Goal: Transaction & Acquisition: Purchase product/service

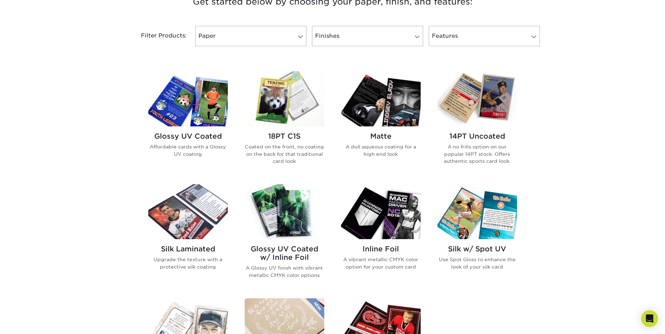
scroll to position [280, 0]
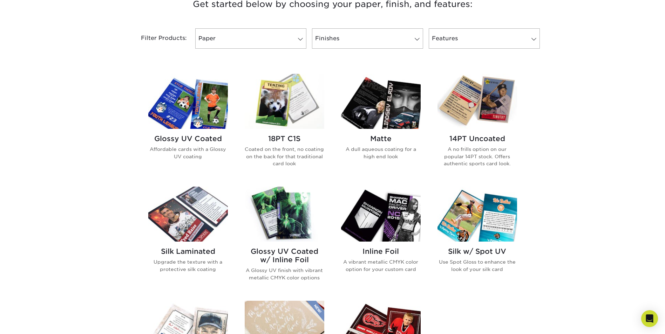
click at [377, 138] on h2 "Matte" at bounding box center [381, 139] width 80 height 8
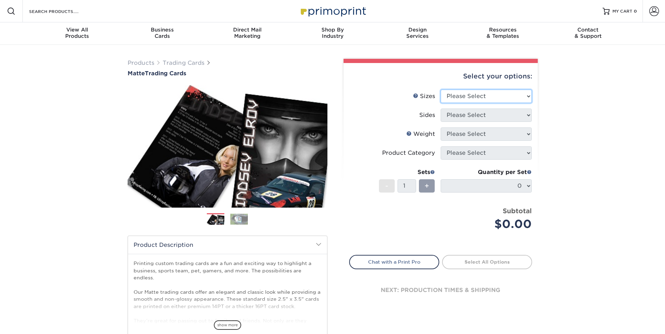
click at [489, 100] on select "Please Select 2.5" x 3.5"" at bounding box center [486, 96] width 91 height 13
select select "2.50x3.50"
click at [441, 90] on select "Please Select 2.5" x 3.5"" at bounding box center [486, 96] width 91 height 13
click at [475, 117] on select "Please Select Print Both Sides Print Front Only" at bounding box center [486, 115] width 91 height 13
select select "13abbda7-1d64-4f25-8bb2-c179b224825d"
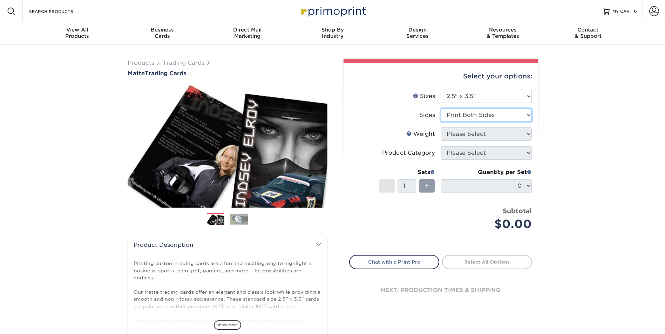
click at [441, 109] on select "Please Select Print Both Sides Print Front Only" at bounding box center [486, 115] width 91 height 13
click at [480, 138] on select "Please Select 16PT 14PT" at bounding box center [486, 134] width 91 height 13
select select "16PT"
click at [441, 128] on select "Please Select 16PT 14PT" at bounding box center [486, 134] width 91 height 13
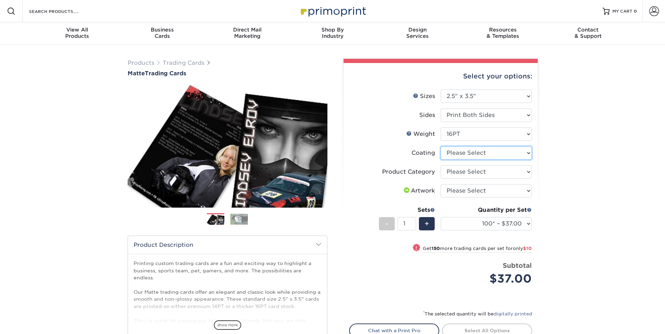
click at [467, 155] on select at bounding box center [486, 153] width 91 height 13
select select "121bb7b5-3b4d-429f-bd8d-bbf80e953313"
click at [441, 147] on select at bounding box center [486, 153] width 91 height 13
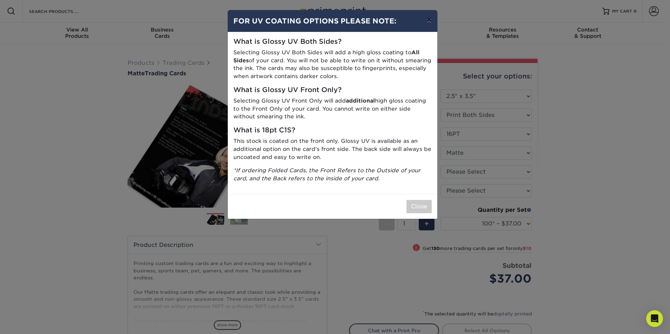
click at [428, 20] on button "×" at bounding box center [429, 20] width 16 height 20
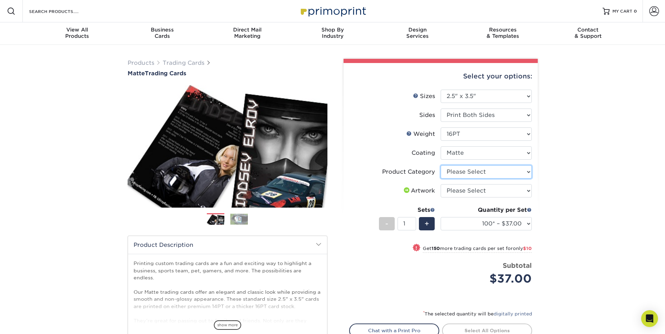
click at [466, 172] on select "Please Select Trading Cards" at bounding box center [486, 171] width 91 height 13
select select "c2f9bce9-36c2-409d-b101-c29d9d031e18"
click at [441, 165] on select "Please Select Trading Cards" at bounding box center [486, 171] width 91 height 13
click at [472, 192] on select "Please Select I will upload files I need a design - $100" at bounding box center [486, 190] width 91 height 13
select select "upload"
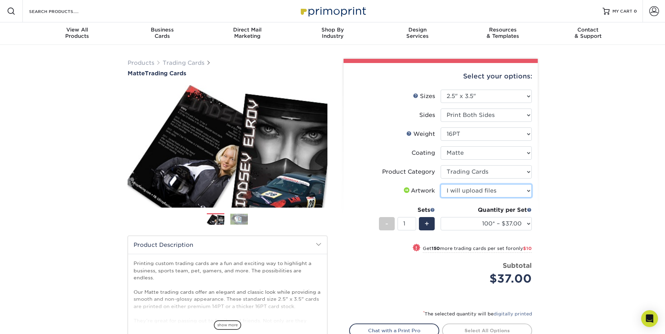
click at [441, 184] on select "Please Select I will upload files I need a design - $100" at bounding box center [486, 190] width 91 height 13
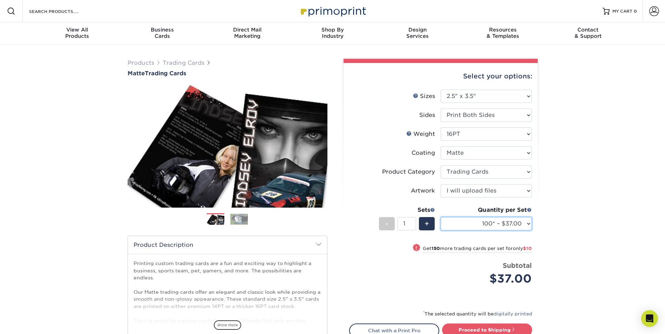
click at [527, 225] on select "100* – $37.00 250* – $47.00 500* – $58.00 1000 – $71.00 2500 – $141.00 5000 – $…" at bounding box center [486, 223] width 91 height 13
select select "1000 – $71.00"
click at [441, 217] on select "100* – $37.00 250* – $47.00 500* – $58.00 1000 – $71.00 2500 – $141.00 5000 – $…" at bounding box center [486, 223] width 91 height 13
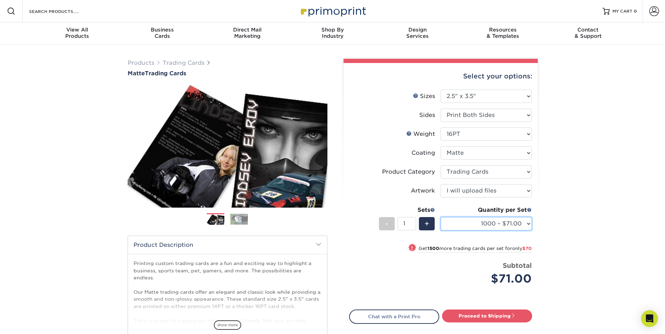
click at [521, 224] on select "100* – $37.00 250* – $47.00 500* – $58.00 1000 – $71.00 2500 – $141.00 5000 – $…" at bounding box center [486, 223] width 91 height 13
click at [575, 223] on div "Products Trading Cards Matte Trading Cards" at bounding box center [332, 232] width 665 height 374
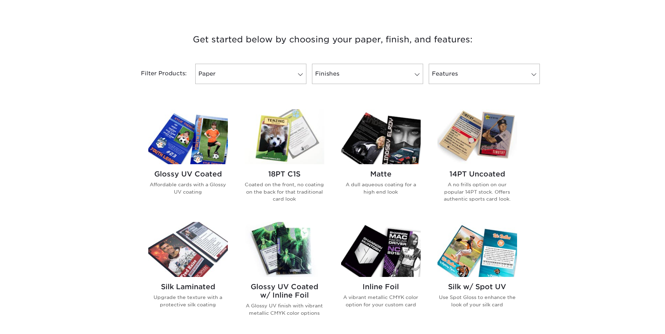
scroll to position [245, 0]
click at [199, 169] on div "Glossy UV Coated Affordable cards with a Glossy UV coating" at bounding box center [188, 185] width 80 height 42
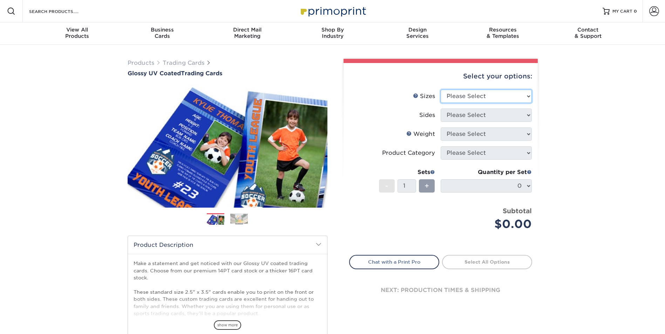
click at [452, 95] on select "Please Select 2.5" x 3.5"" at bounding box center [486, 96] width 91 height 13
select select "2.50x3.50"
click at [441, 90] on select "Please Select 2.5" x 3.5"" at bounding box center [486, 96] width 91 height 13
click at [468, 118] on select "Please Select Print Both Sides Print Front Only" at bounding box center [486, 115] width 91 height 13
select select "13abbda7-1d64-4f25-8bb2-c179b224825d"
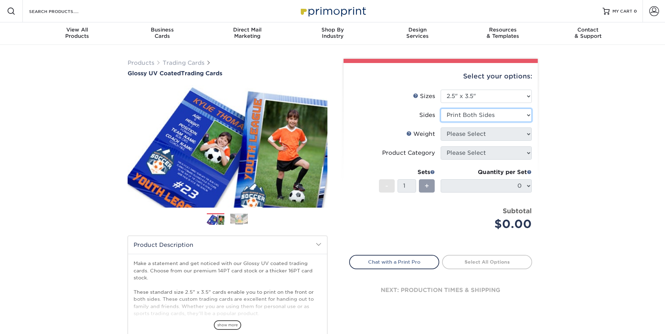
click at [441, 109] on select "Please Select Print Both Sides Print Front Only" at bounding box center [486, 115] width 91 height 13
click at [469, 136] on select "Please Select 16PT 14PT 18PT C1S" at bounding box center [486, 134] width 91 height 13
select select "18PTC1S"
click at [441, 128] on select "Please Select 16PT 14PT 18PT C1S" at bounding box center [486, 134] width 91 height 13
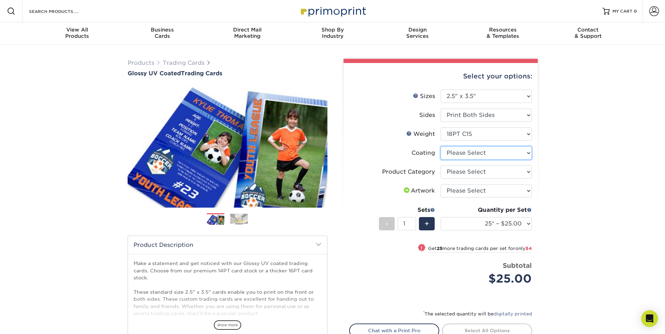
click at [470, 154] on select at bounding box center [486, 153] width 91 height 13
select select "1e8116af-acfc-44b1-83dc-8181aa338834"
click at [441, 147] on select at bounding box center [486, 153] width 91 height 13
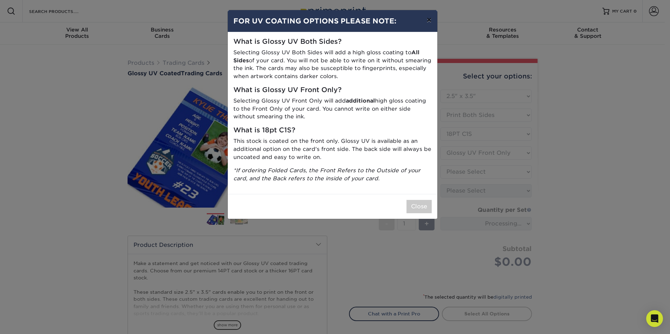
click at [429, 20] on button "×" at bounding box center [429, 20] width 16 height 20
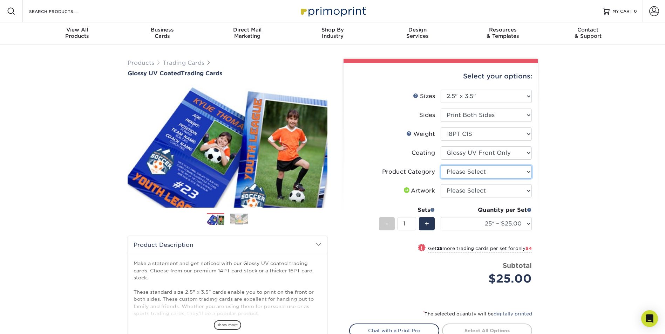
click at [463, 170] on select "Please Select Trading Cards" at bounding box center [486, 171] width 91 height 13
select select "c2f9bce9-36c2-409d-b101-c29d9d031e18"
click at [441, 165] on select "Please Select Trading Cards" at bounding box center [486, 171] width 91 height 13
click at [468, 192] on select "Please Select I will upload files I need a design - $100" at bounding box center [486, 190] width 91 height 13
select select "upload"
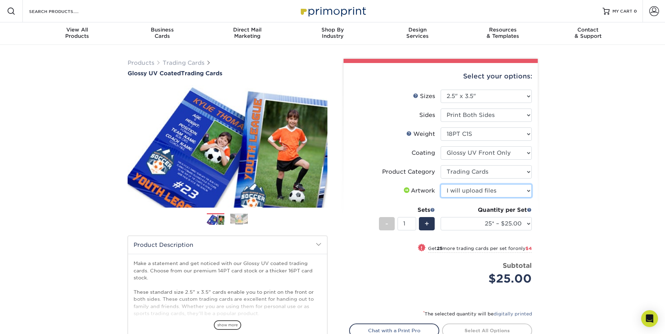
click at [441, 184] on select "Please Select I will upload files I need a design - $100" at bounding box center [486, 190] width 91 height 13
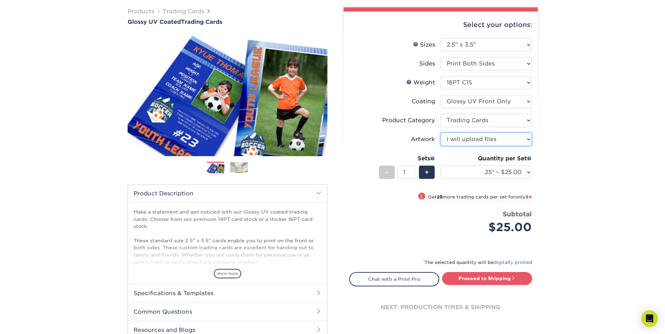
scroll to position [70, 0]
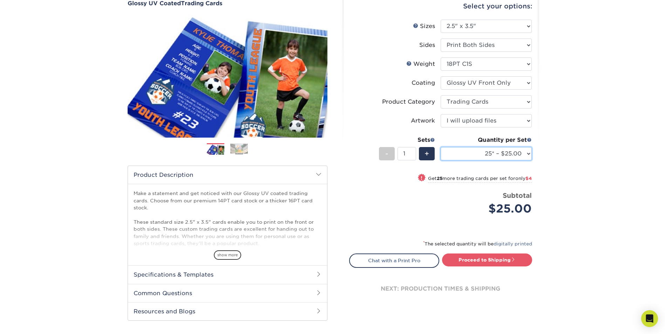
click at [523, 154] on select "25* – $25.00 50* – $29.00 75* – $37.00 100* – $41.00 250* – $48.00 500 – $58.00…" at bounding box center [486, 153] width 91 height 13
select select "1000 – $78.00"
click at [441, 147] on select "25* – $25.00 50* – $29.00 75* – $37.00 100* – $41.00 250* – $48.00 500 – $58.00…" at bounding box center [486, 153] width 91 height 13
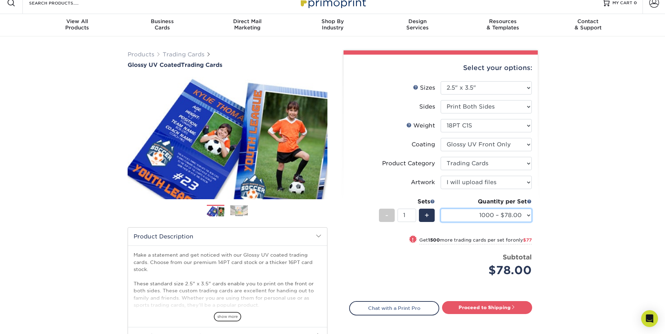
scroll to position [0, 0]
